Goal: Find specific page/section: Find specific page/section

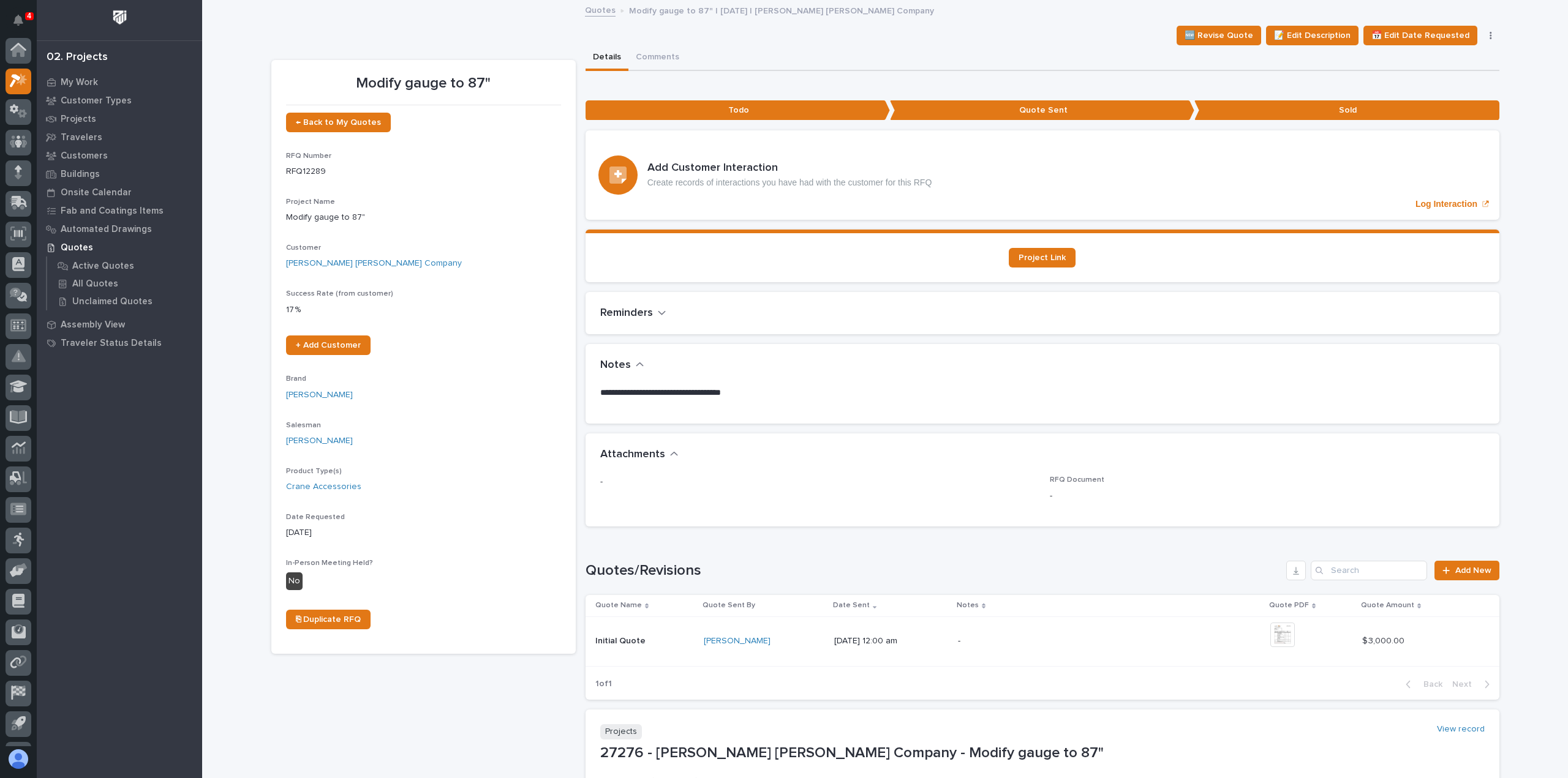
scroll to position [31, 0]
click at [14, 79] on icon at bounding box center [19, 81] width 18 height 14
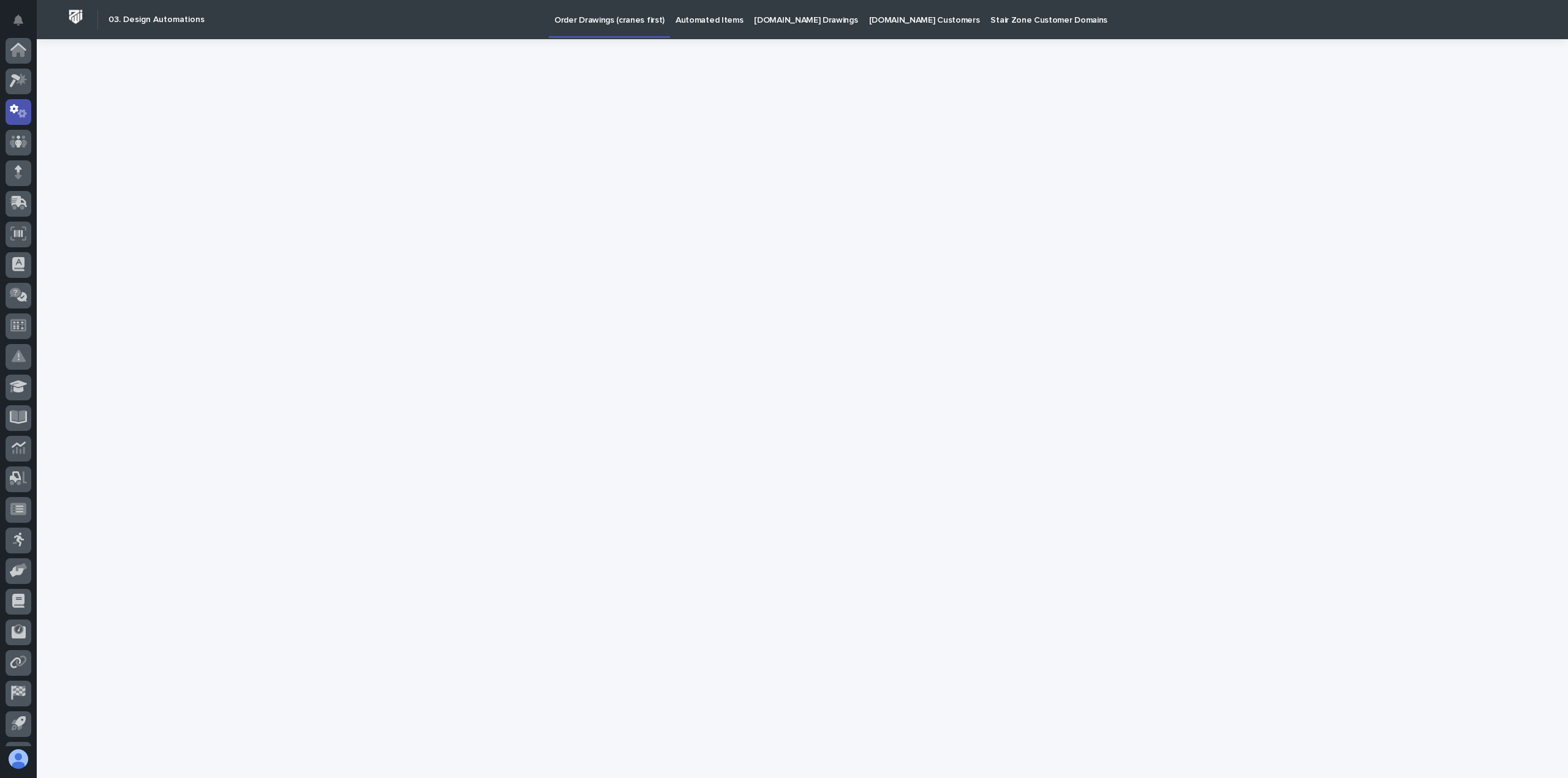
scroll to position [57, 0]
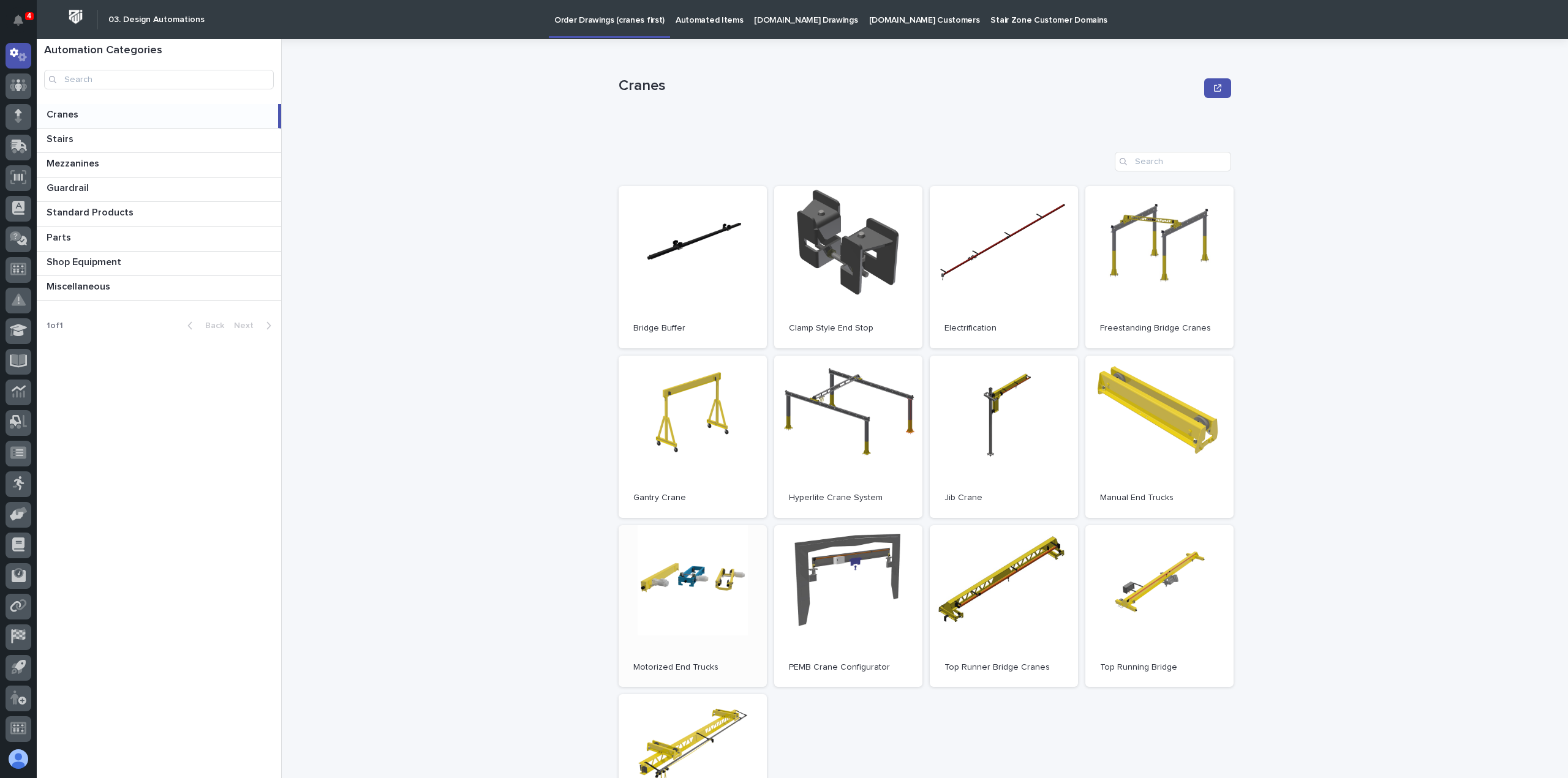
click at [682, 577] on link "Open" at bounding box center [692, 606] width 148 height 163
